Goal: Transaction & Acquisition: Obtain resource

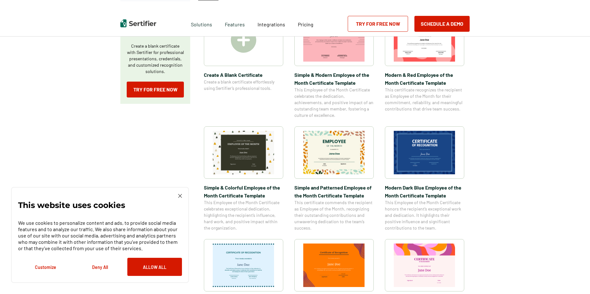
click at [264, 155] on img at bounding box center [244, 153] width 62 height 44
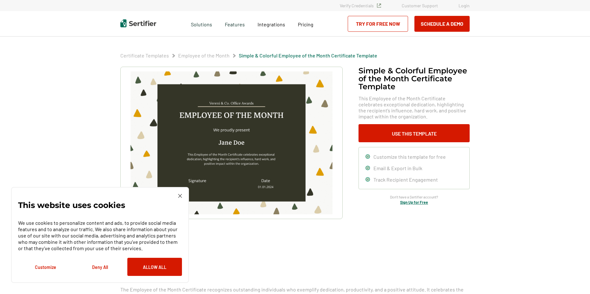
click at [160, 267] on button "Allow All" at bounding box center [154, 267] width 55 height 18
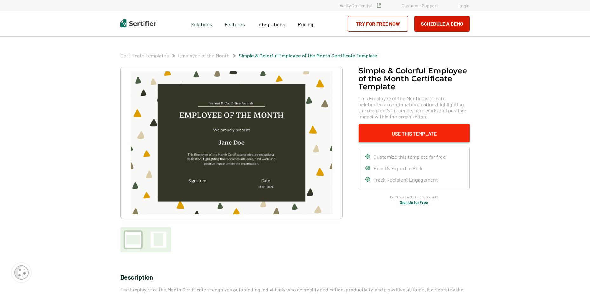
click at [420, 138] on button "Use This Template" at bounding box center [414, 133] width 111 height 18
click at [401, 131] on button "Use This Template" at bounding box center [414, 133] width 111 height 18
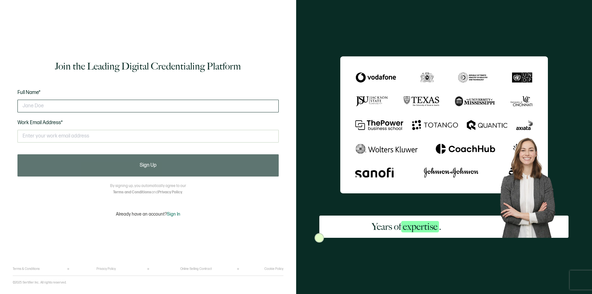
click at [180, 103] on input "text" at bounding box center [147, 106] width 261 height 13
type input "[PERSON_NAME]"
type input "[EMAIL_ADDRESS][DOMAIN_NAME]"
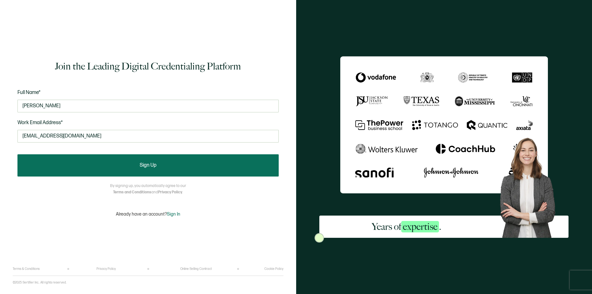
click at [138, 169] on button "Sign Up" at bounding box center [147, 165] width 261 height 22
